Goal: Transaction & Acquisition: Purchase product/service

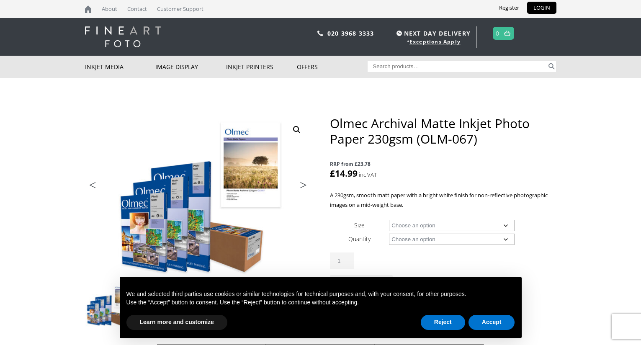
click at [501, 223] on select "Choose an option A4 Sheet A3 Sheet A3+ Sheet A2 Sheet 17" Wide Roll 24" Wide Ro…" at bounding box center [452, 225] width 126 height 11
click at [389, 220] on select "Choose an option A4 Sheet A3 Sheet A3+ Sheet A2 Sheet 17" Wide Roll 24" Wide Ro…" at bounding box center [452, 225] width 126 height 11
select select "a4-sheet"
click at [507, 238] on select "Choose an option 50 Sheets 100 Sheets" at bounding box center [452, 239] width 126 height 11
select select "100-sheets"
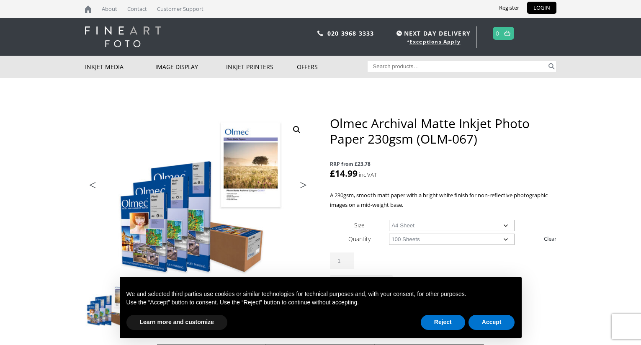
click at [389, 234] on select "Choose an option 50 Sheets 100 Sheets" at bounding box center [452, 239] width 126 height 11
select select "a4-sheet"
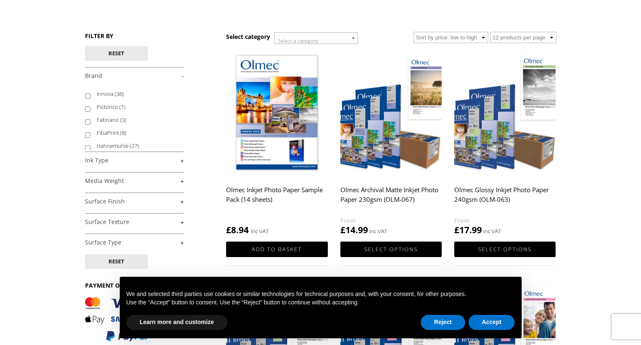
scroll to position [126, 0]
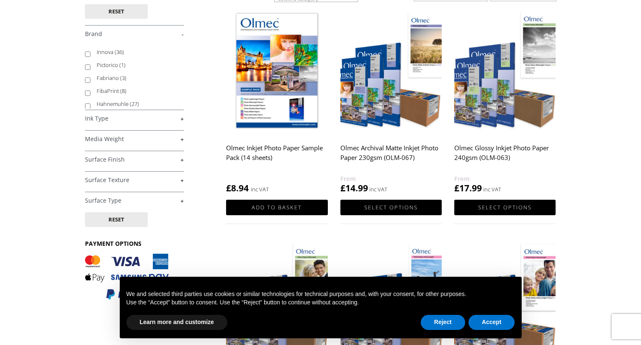
click at [378, 156] on h2 "Olmec Archival Matte Inkjet Photo Paper 230gsm (OLM-067)" at bounding box center [390, 156] width 101 height 33
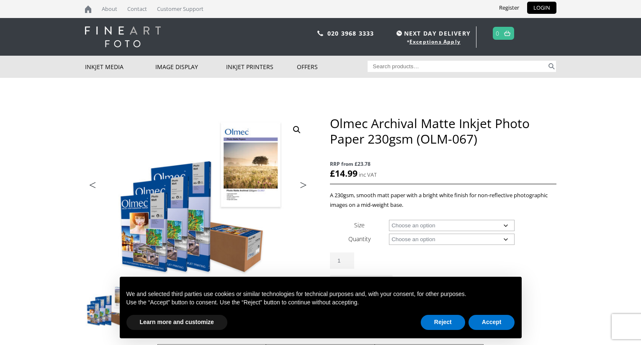
click at [504, 228] on select "Choose an option A4 Sheet A3 Sheet A3+ Sheet A2 Sheet 17" Wide Roll 24" Wide Ro…" at bounding box center [452, 225] width 126 height 11
click at [389, 220] on select "Choose an option A4 Sheet A3 Sheet A3+ Sheet A2 Sheet 17" Wide Roll 24" Wide Ro…" at bounding box center [452, 225] width 126 height 11
select select "a4-sheet"
click at [505, 239] on select "Choose an option 50 Sheets 100 Sheets" at bounding box center [452, 239] width 126 height 11
select select "100-sheets"
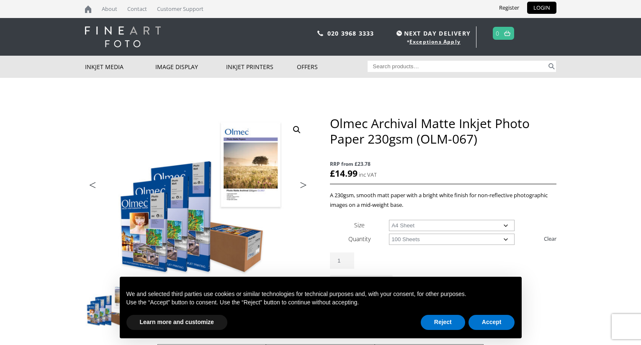
click at [389, 234] on select "Choose an option 50 Sheets 100 Sheets" at bounding box center [452, 239] width 126 height 11
select select "a4-sheet"
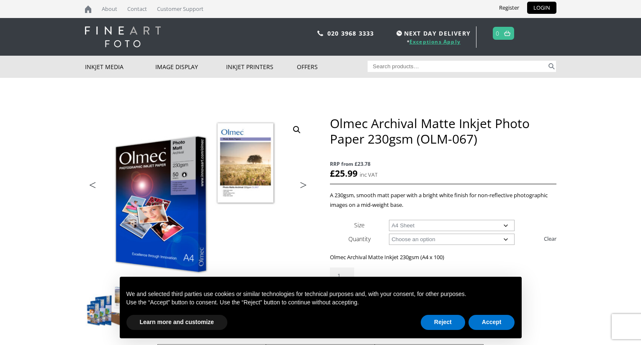
click at [450, 41] on link "Exceptions Apply" at bounding box center [434, 41] width 51 height 7
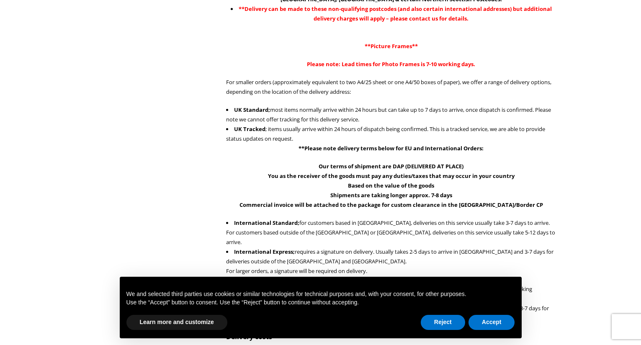
scroll to position [293, 0]
